Goal: Task Accomplishment & Management: Complete application form

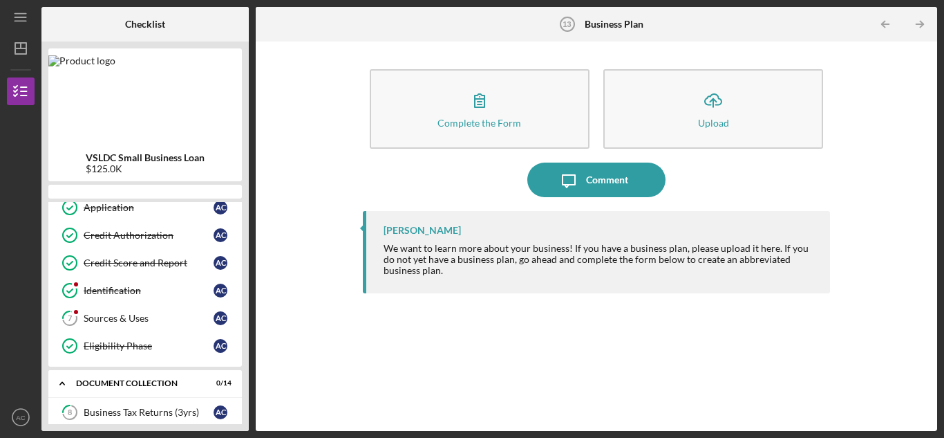
scroll to position [330, 0]
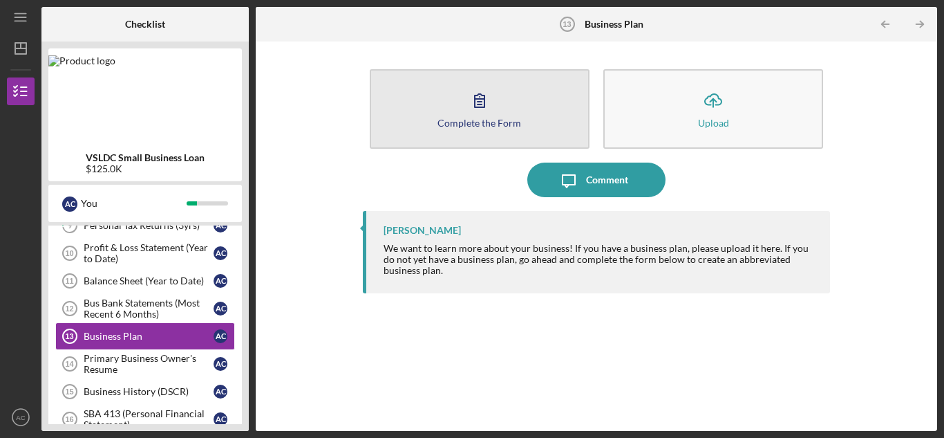
click at [525, 90] on button "Complete the Form Form" at bounding box center [480, 108] width 220 height 79
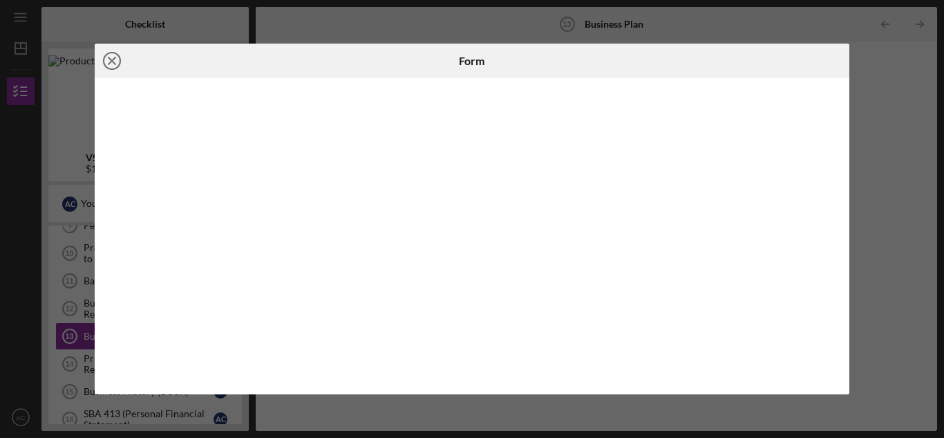
click at [111, 58] on icon "Icon/Close" at bounding box center [112, 61] width 35 height 35
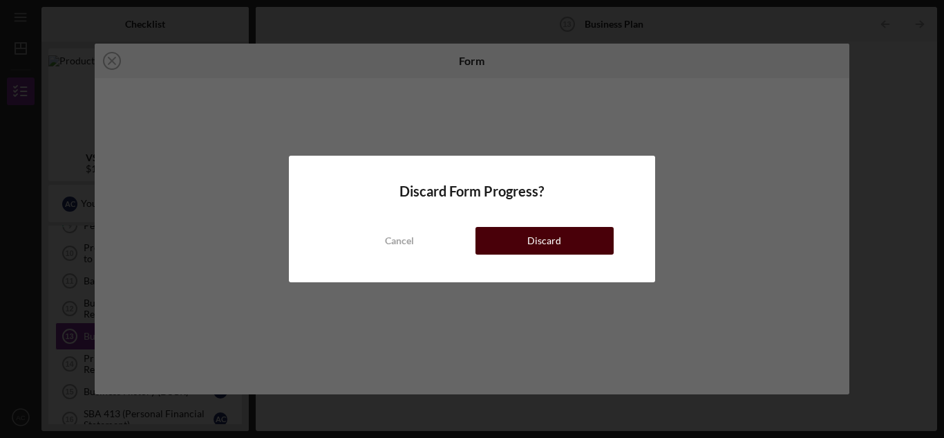
click at [537, 240] on div "Discard" at bounding box center [544, 241] width 34 height 28
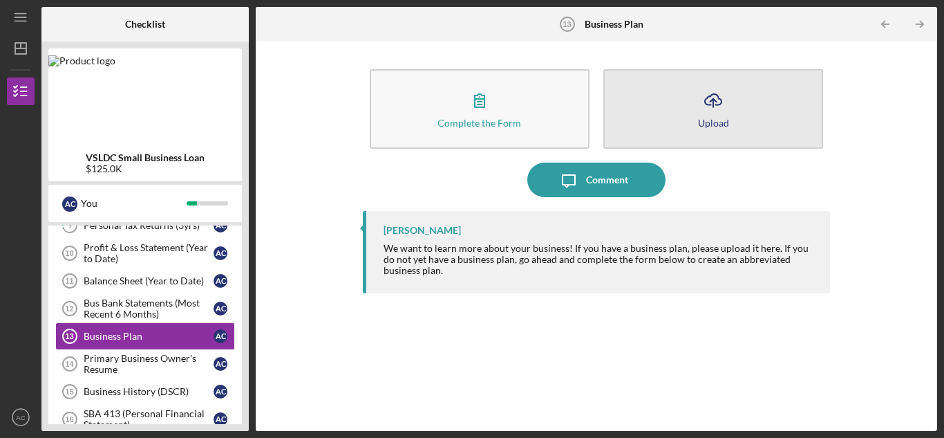
click at [697, 119] on button "Icon/Upload Upload" at bounding box center [713, 108] width 220 height 79
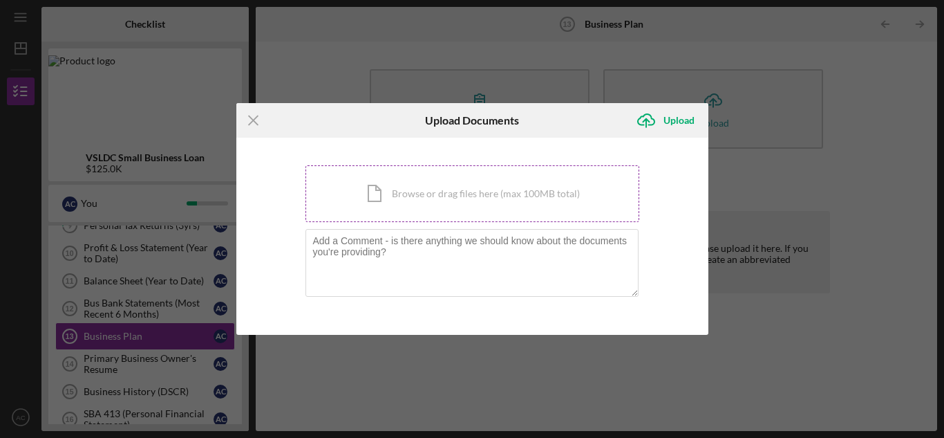
click at [453, 200] on div "Icon/Document Browse or drag files here (max 100MB total) Tap to choose files o…" at bounding box center [473, 193] width 334 height 57
click at [538, 190] on div "Icon/Document Browse or drag files here (max 100MB total) Tap to choose files o…" at bounding box center [473, 193] width 334 height 57
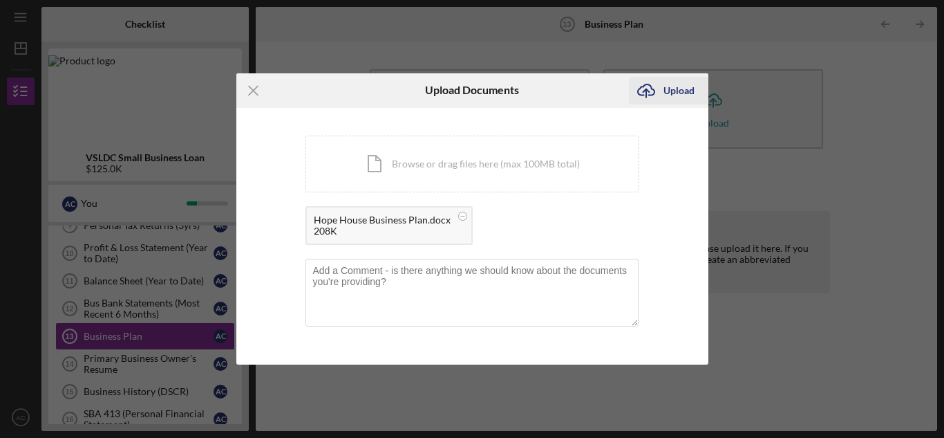
click at [671, 89] on div "Upload" at bounding box center [679, 91] width 31 height 28
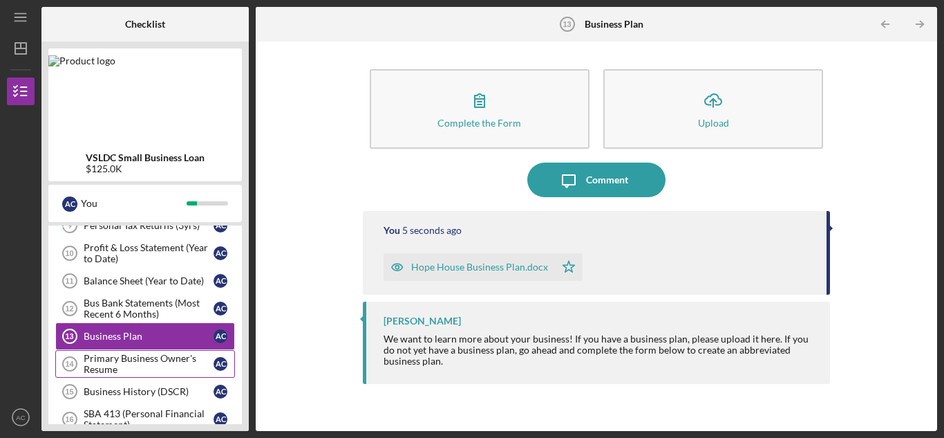
click at [167, 360] on div "Primary Business Owner's Resume" at bounding box center [149, 364] width 130 height 22
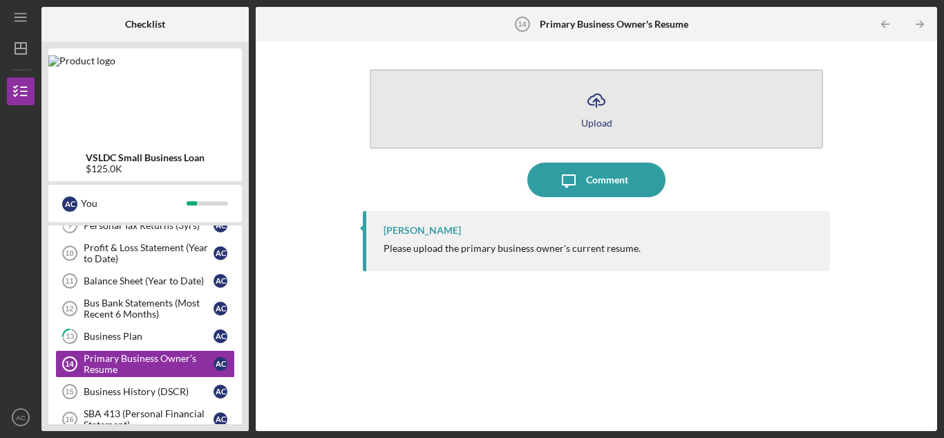
click at [608, 97] on icon "Icon/Upload" at bounding box center [596, 100] width 35 height 35
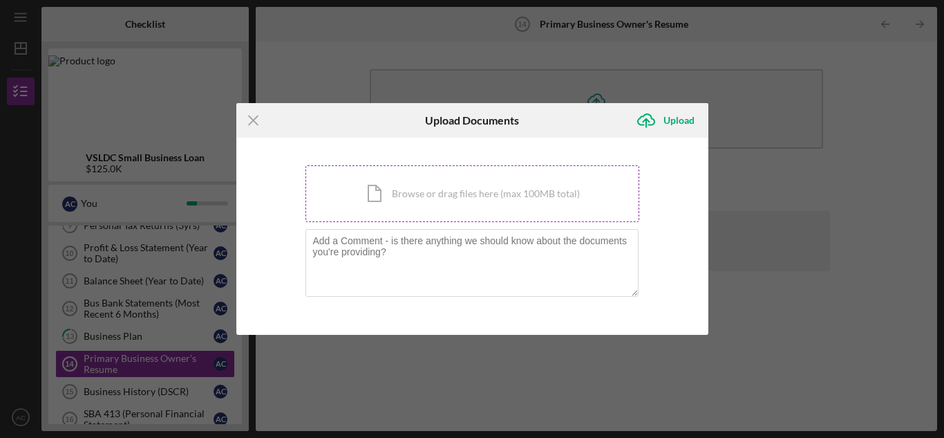
click at [425, 195] on div "Icon/Document Browse or drag files here (max 100MB total) Tap to choose files o…" at bounding box center [473, 193] width 334 height 57
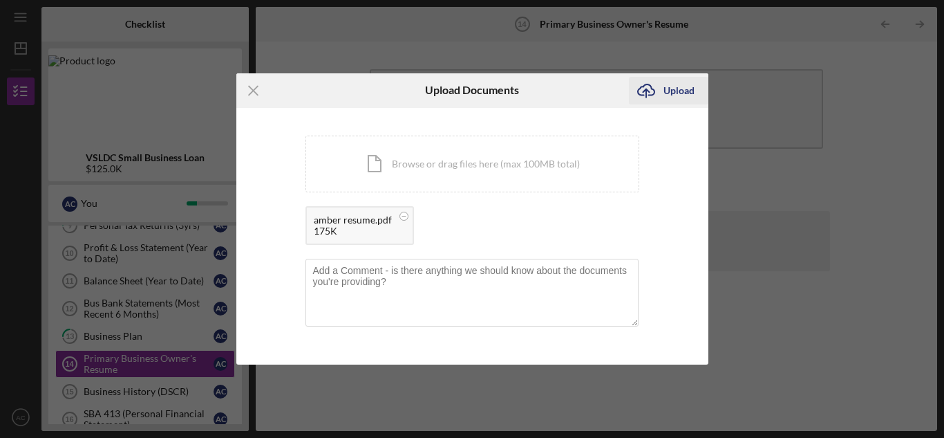
click at [689, 91] on div "Upload" at bounding box center [679, 91] width 31 height 28
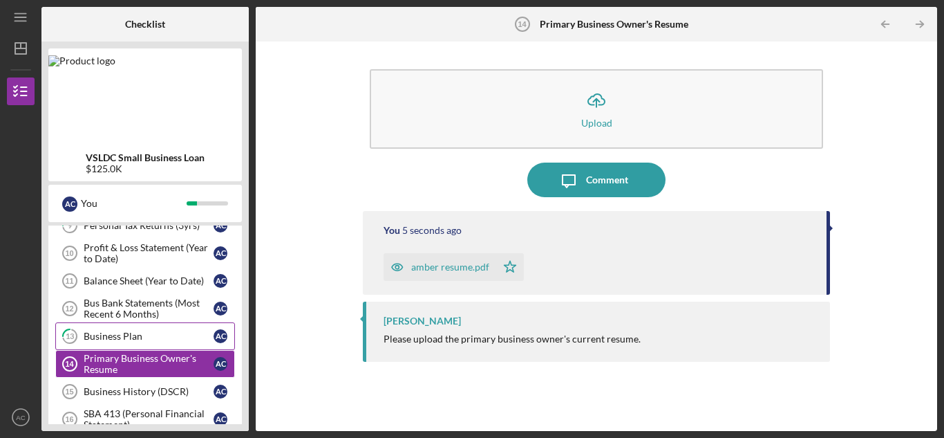
click at [113, 335] on div "Business Plan" at bounding box center [149, 335] width 130 height 11
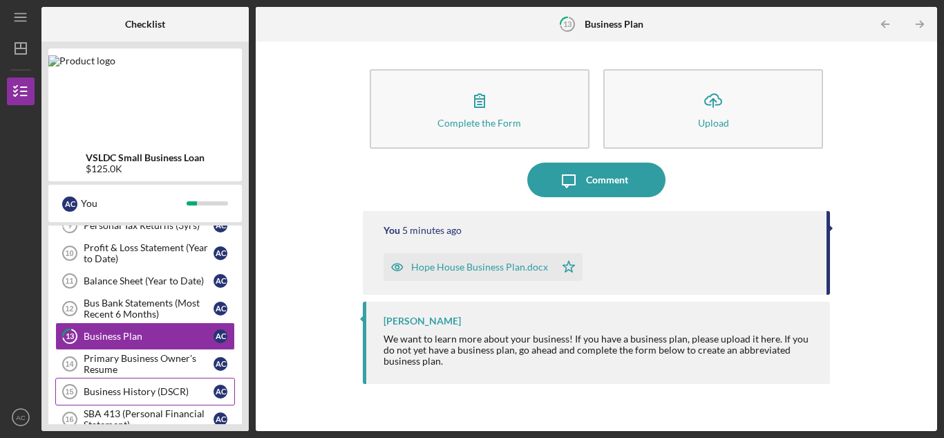
click at [106, 388] on div "Business History (DSCR)" at bounding box center [149, 391] width 130 height 11
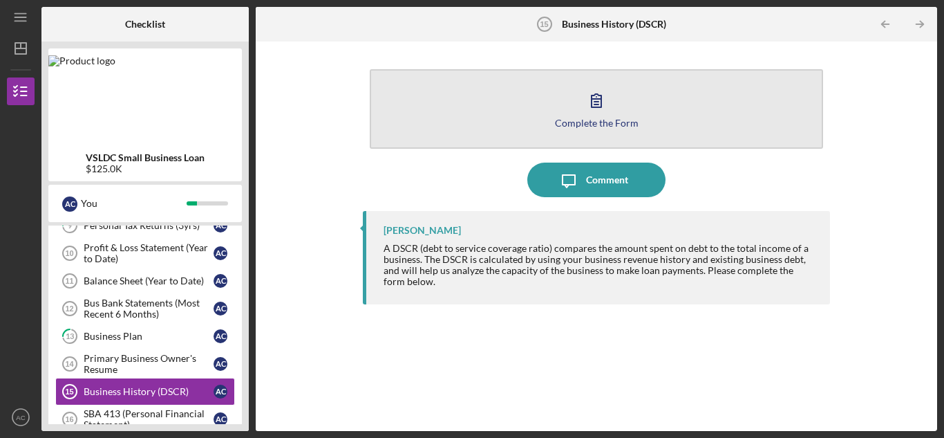
click at [607, 100] on icon "button" at bounding box center [596, 100] width 35 height 35
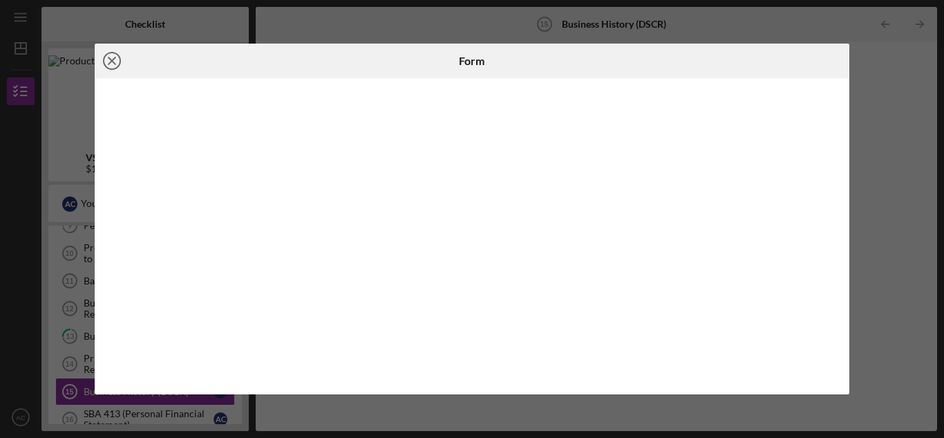
click at [111, 59] on icon "Icon/Close" at bounding box center [112, 61] width 35 height 35
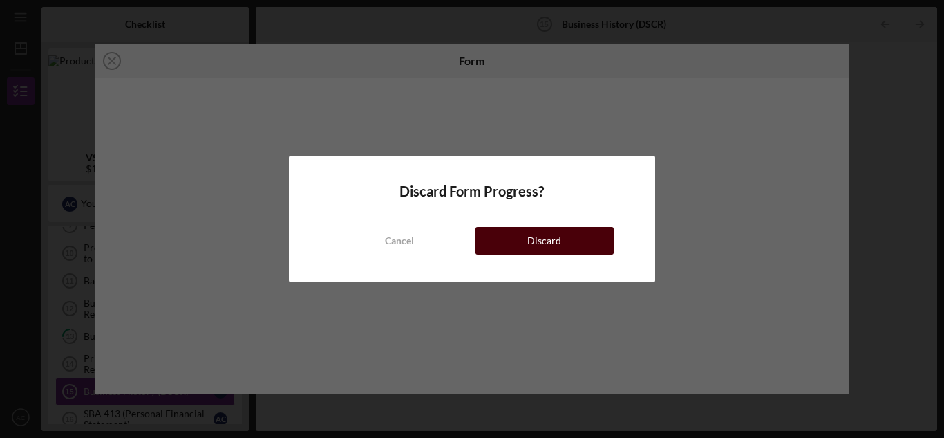
click at [534, 241] on div "Discard" at bounding box center [544, 241] width 34 height 28
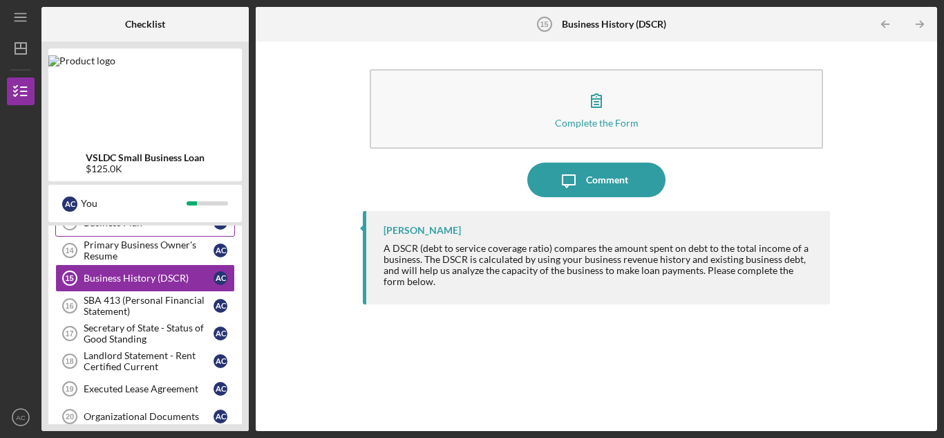
scroll to position [445, 0]
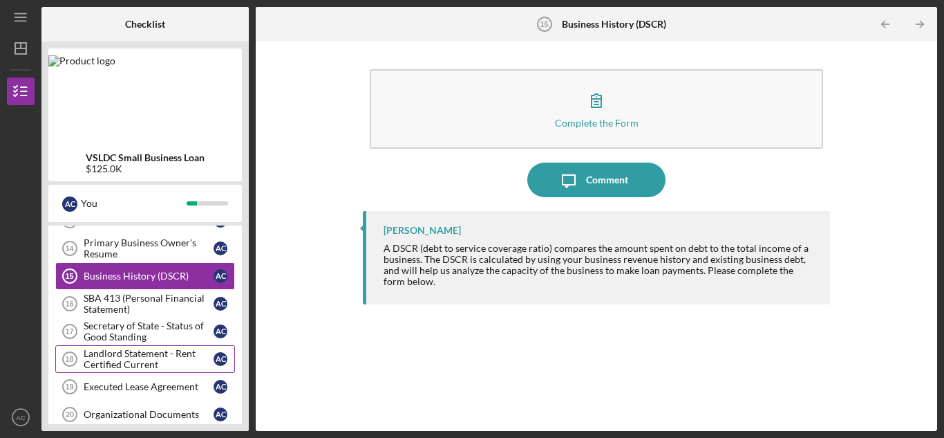
click at [168, 351] on div "Landlord Statement - Rent Certified Current" at bounding box center [149, 359] width 130 height 22
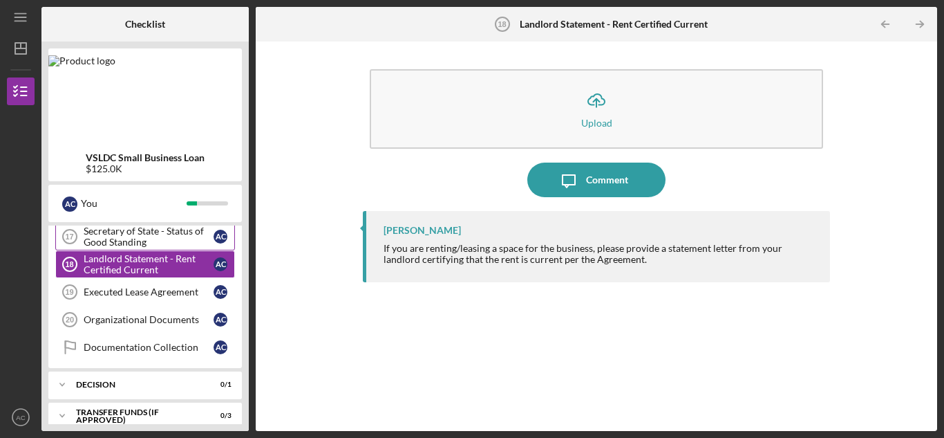
scroll to position [542, 0]
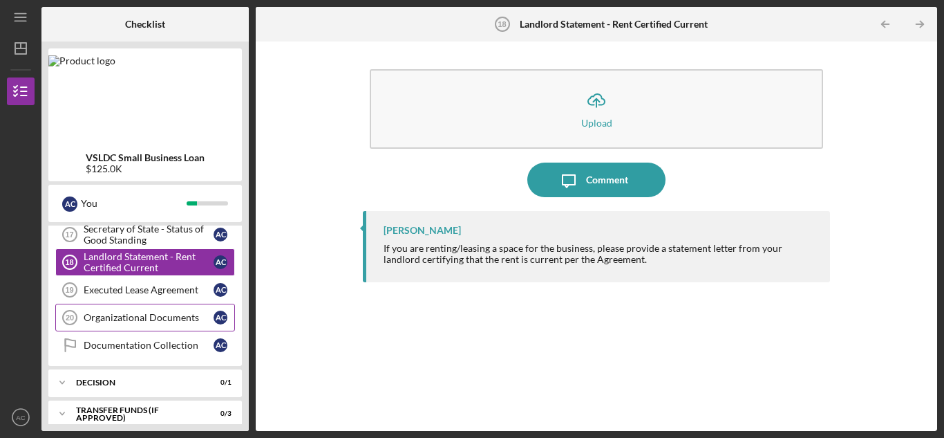
click at [156, 317] on div "Organizational Documents" at bounding box center [149, 317] width 130 height 11
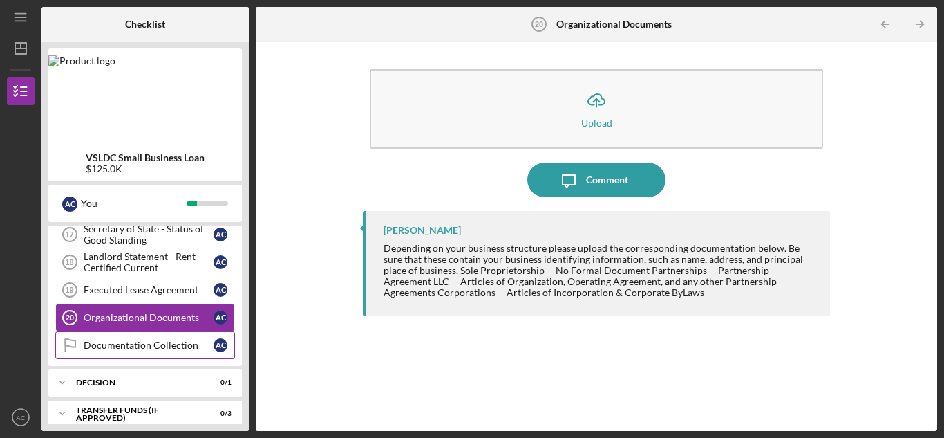
click at [164, 345] on div "Documentation Collection" at bounding box center [149, 344] width 130 height 11
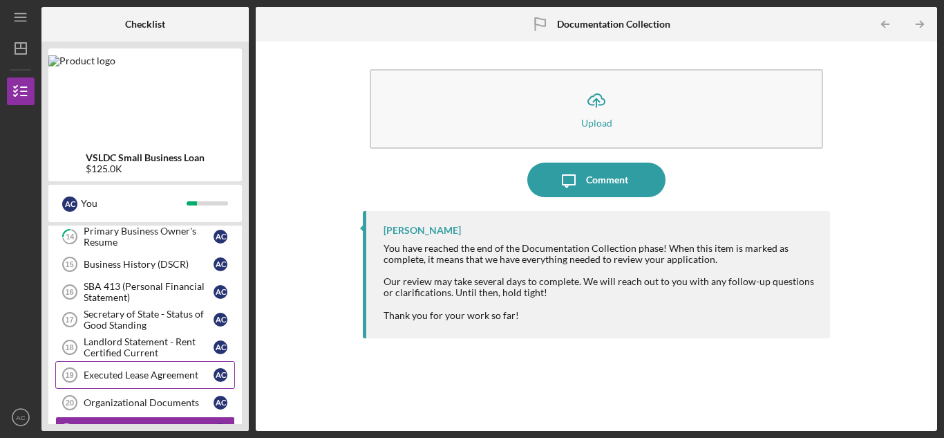
scroll to position [456, 0]
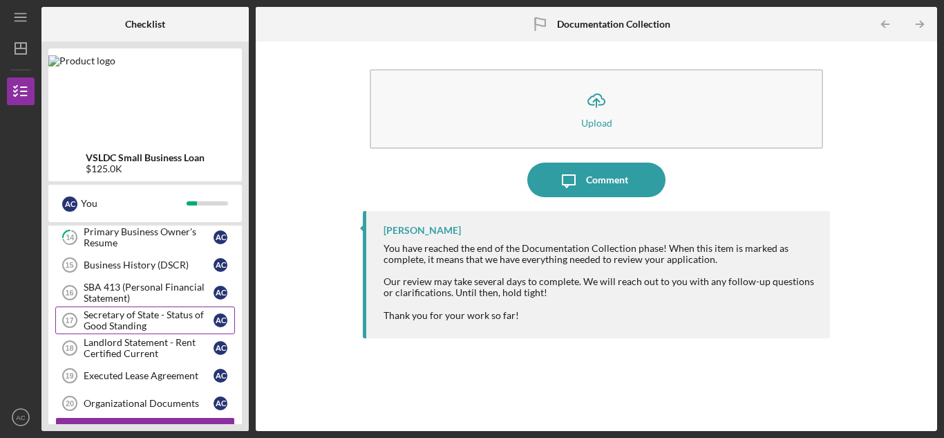
click at [169, 312] on div "Secretary of State - Status of Good Standing" at bounding box center [149, 320] width 130 height 22
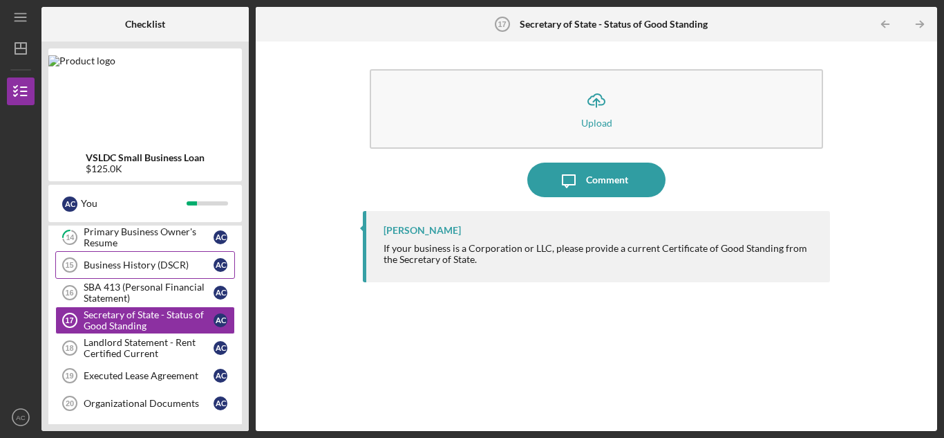
click at [168, 277] on link "Business History (DSCR) 15 Business History (DSCR) A C" at bounding box center [145, 265] width 180 height 28
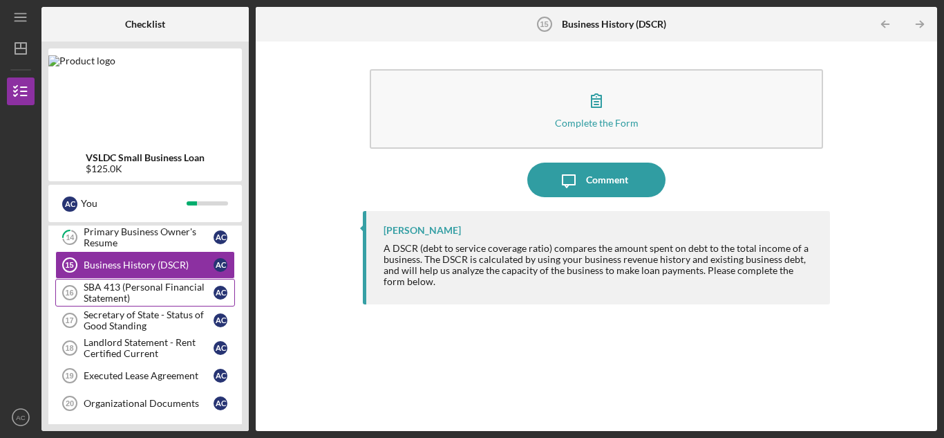
click at [162, 293] on div "SBA 413 (Personal Financial Statement)" at bounding box center [149, 292] width 130 height 22
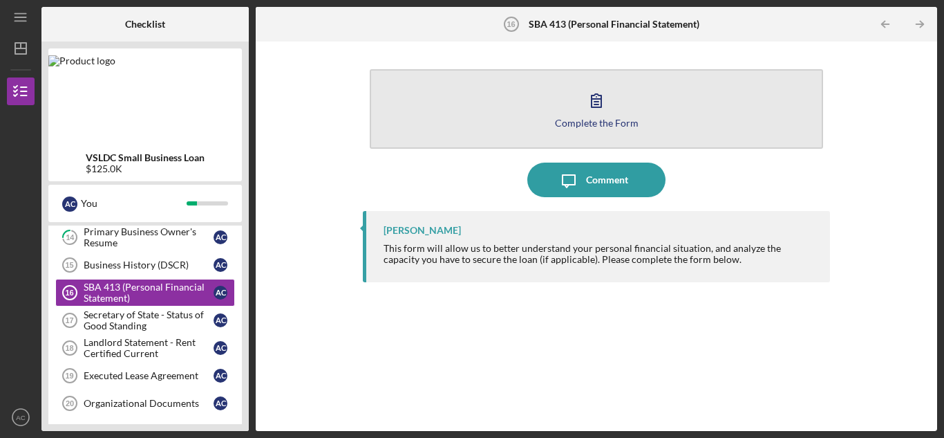
click at [597, 115] on icon "button" at bounding box center [596, 100] width 35 height 35
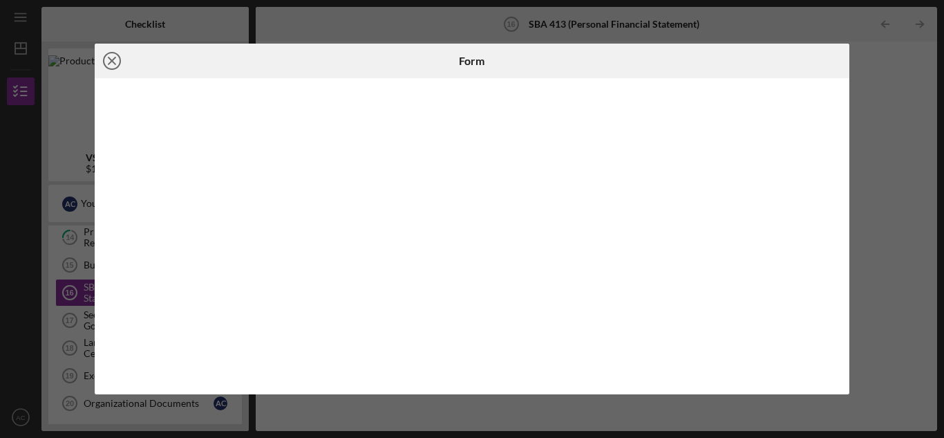
click at [112, 62] on line at bounding box center [112, 60] width 7 height 7
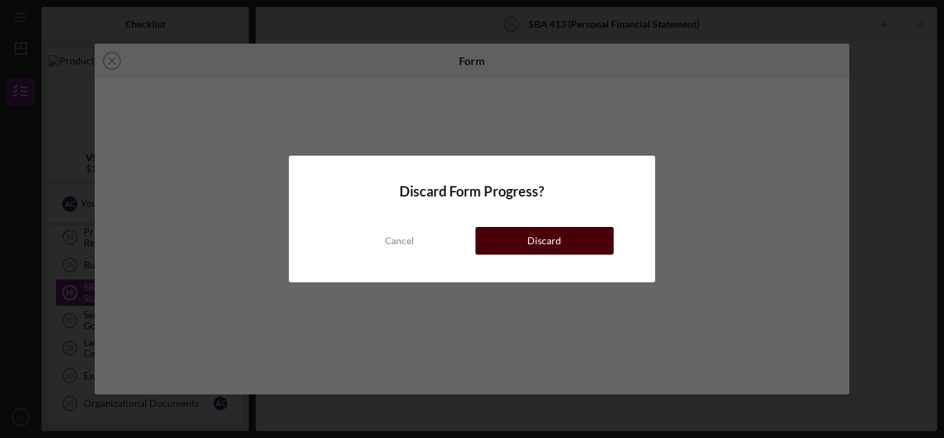
click at [513, 230] on button "Discard" at bounding box center [545, 241] width 138 height 28
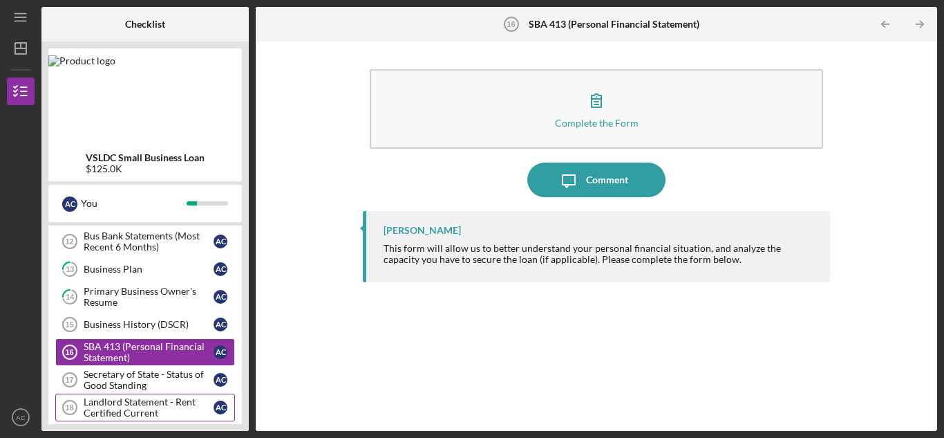
scroll to position [388, 0]
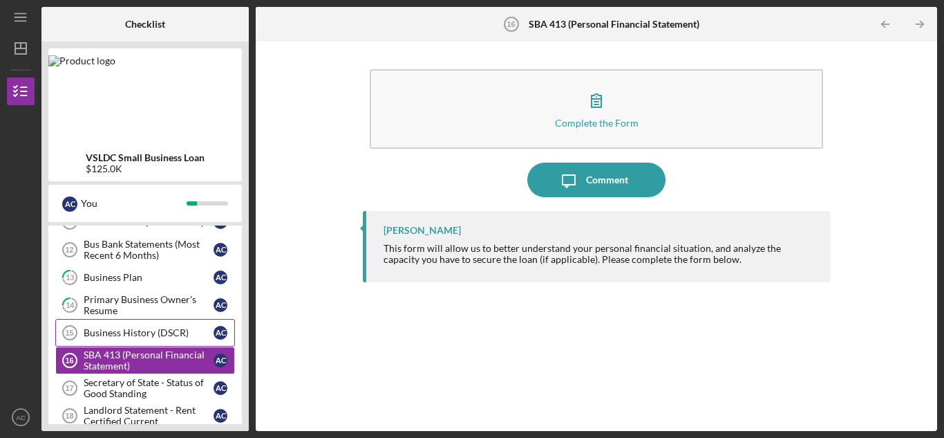
click at [177, 331] on div "Business History (DSCR)" at bounding box center [149, 332] width 130 height 11
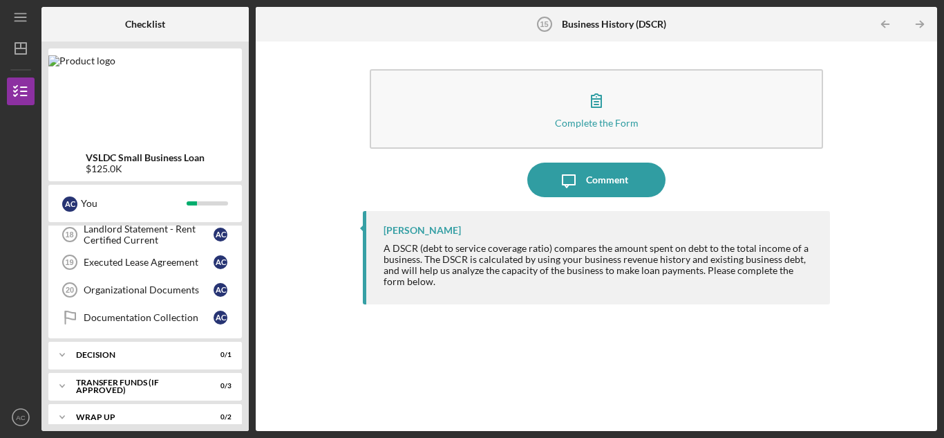
scroll to position [584, 0]
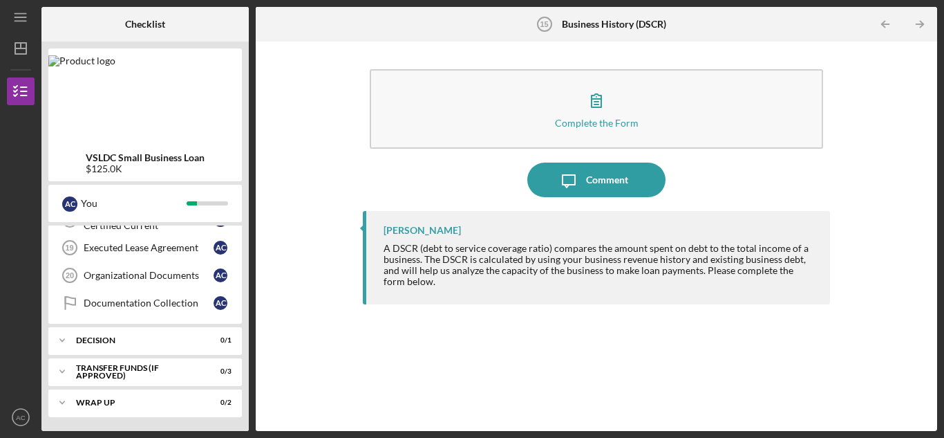
click at [20, 126] on div at bounding box center [21, 179] width 28 height 149
